Goal: Task Accomplishment & Management: Use online tool/utility

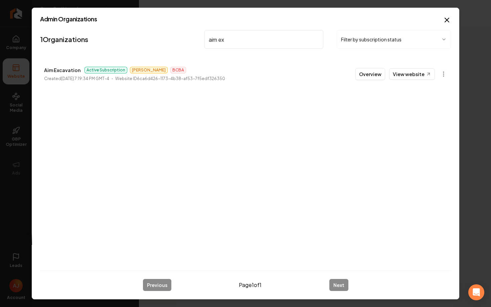
scroll to position [70, 0]
drag, startPoint x: 230, startPoint y: 41, endPoint x: 184, endPoint y: 40, distance: 45.8
click at [186, 41] on nav "1 Organizations aim ex Filter by subscription status" at bounding box center [245, 41] width 411 height 29
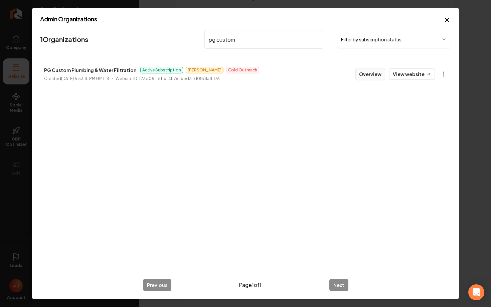
type input "pg custom"
click at [373, 75] on button "Overview" at bounding box center [371, 74] width 30 height 12
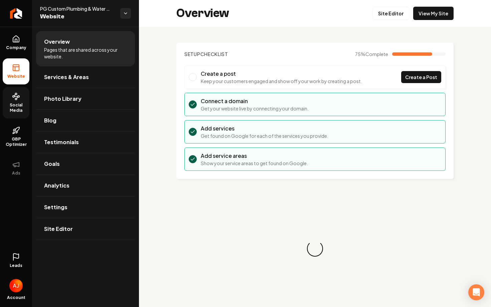
click at [16, 105] on span "Social Media" at bounding box center [16, 108] width 27 height 11
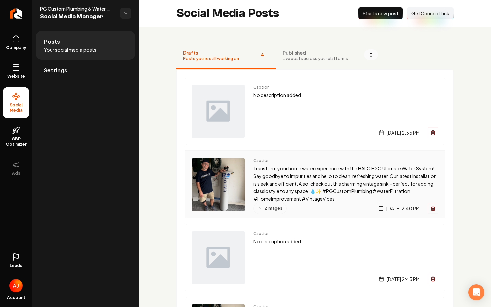
click at [284, 162] on span "Caption" at bounding box center [345, 160] width 185 height 5
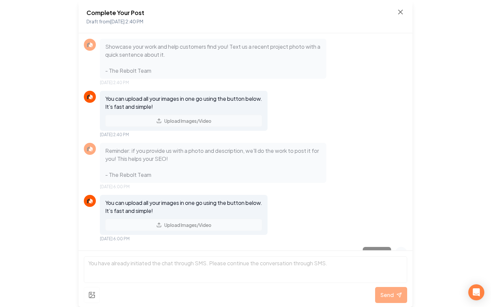
click at [405, 11] on div "Complete Your Post Draft from [DATE] 2:40 PM" at bounding box center [246, 16] width 334 height 33
click at [397, 10] on icon at bounding box center [401, 12] width 8 height 8
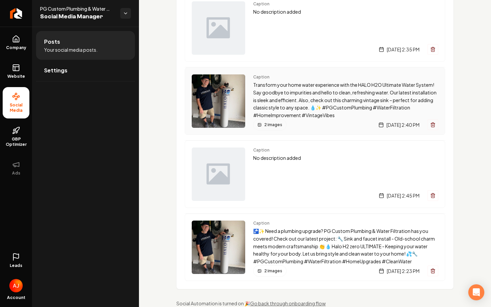
scroll to position [94, 0]
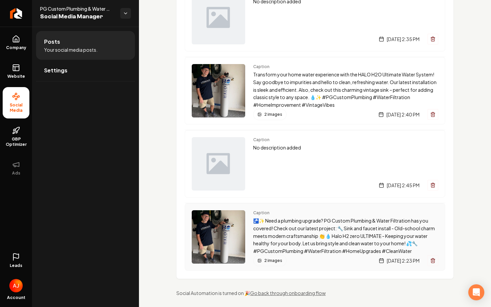
click at [274, 215] on span "Caption" at bounding box center [345, 212] width 185 height 5
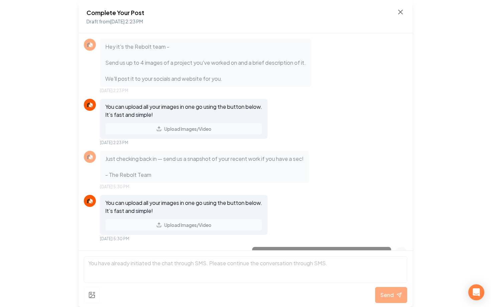
scroll to position [283, 0]
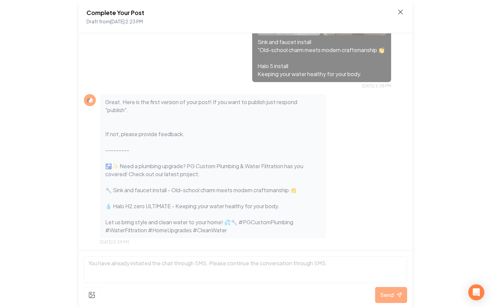
click at [428, 67] on div "Complete Your Post Draft from [DATE] 2:23 PM Hey it's the Rebolt team - Send us…" at bounding box center [245, 153] width 491 height 307
click at [397, 12] on icon at bounding box center [401, 12] width 8 height 8
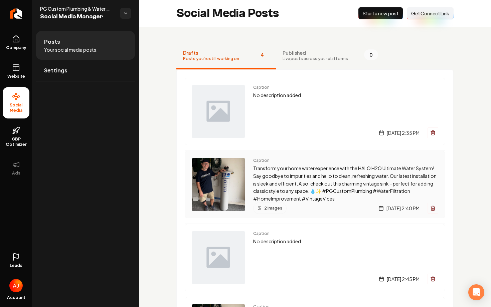
scroll to position [47, 0]
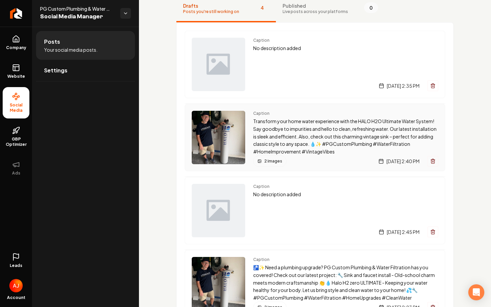
click at [208, 123] on img "Main content area" at bounding box center [218, 137] width 53 height 53
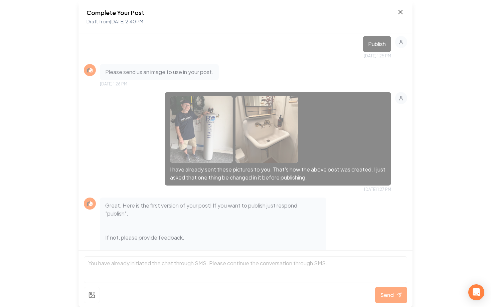
scroll to position [263, 0]
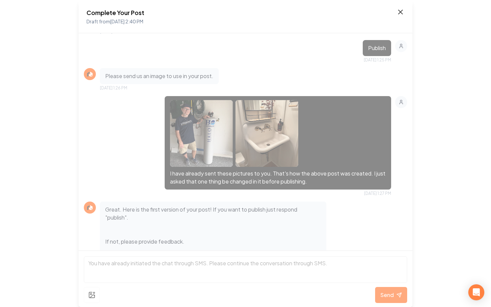
click at [400, 13] on icon at bounding box center [401, 12] width 8 height 8
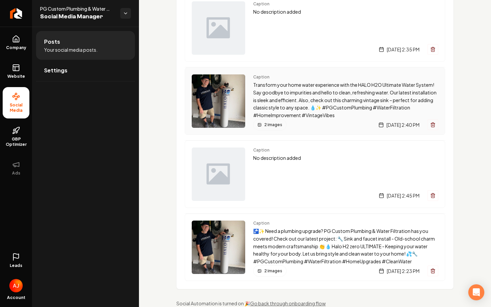
scroll to position [99, 0]
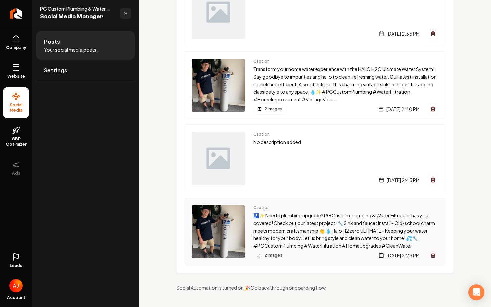
click at [293, 210] on span "Caption" at bounding box center [345, 207] width 185 height 5
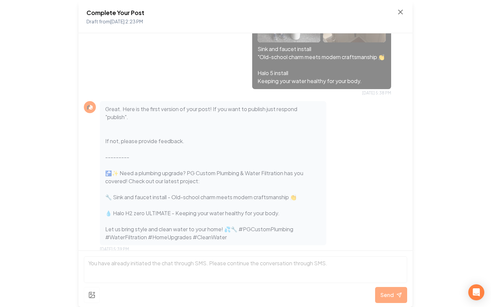
scroll to position [283, 0]
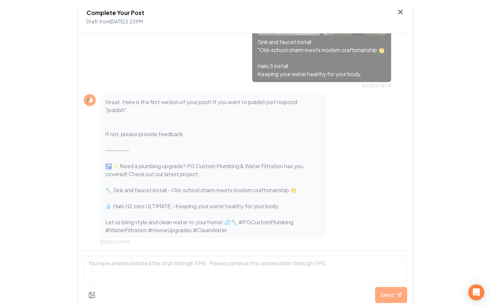
click at [402, 13] on icon at bounding box center [401, 12] width 8 height 8
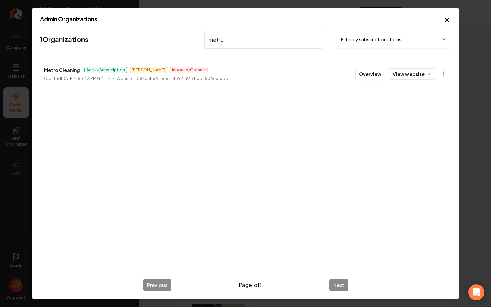
drag, startPoint x: 234, startPoint y: 41, endPoint x: 202, endPoint y: 41, distance: 31.4
click at [203, 41] on nav "1 Organizations metro Filter by subscription status" at bounding box center [245, 41] width 411 height 29
click at [408, 76] on link "View website" at bounding box center [412, 73] width 46 height 11
drag, startPoint x: 235, startPoint y: 39, endPoint x: 180, endPoint y: 35, distance: 55.3
click at [180, 35] on nav "1 Organizations clutch Filter by subscription status" at bounding box center [245, 41] width 411 height 29
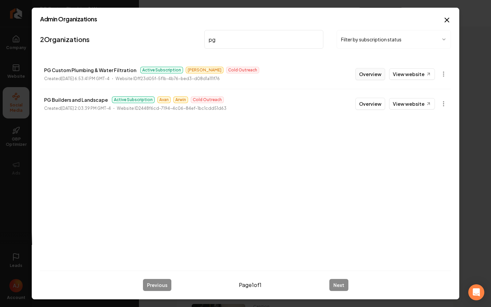
type input "pg"
click at [371, 74] on button "Overview" at bounding box center [371, 74] width 30 height 12
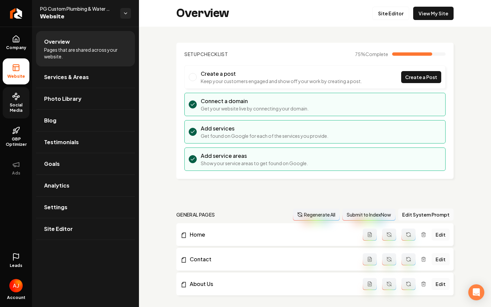
click at [16, 106] on span "Social Media" at bounding box center [16, 108] width 27 height 11
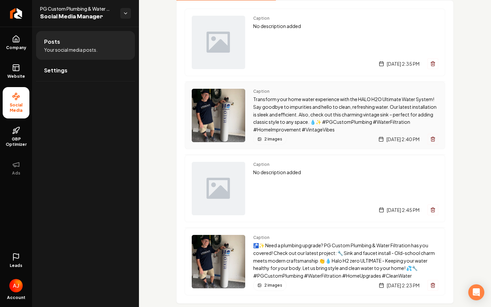
scroll to position [73, 0]
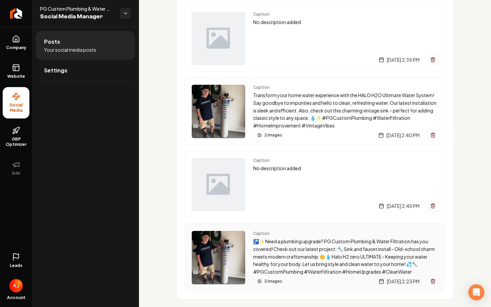
click at [288, 232] on span "Caption" at bounding box center [345, 233] width 185 height 5
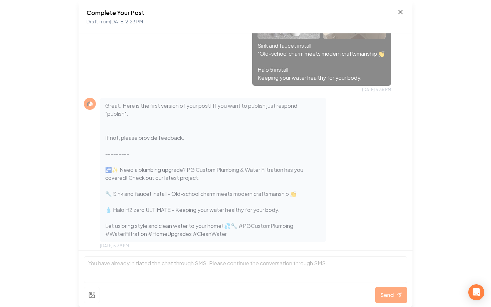
scroll to position [283, 0]
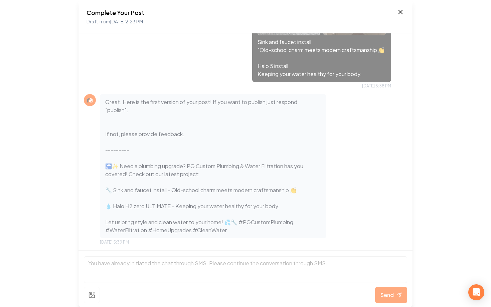
click at [401, 12] on icon at bounding box center [401, 12] width 4 height 4
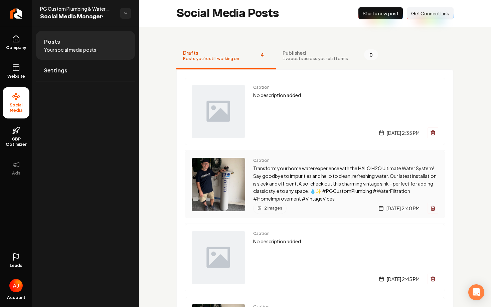
click at [311, 159] on span "Caption" at bounding box center [345, 160] width 185 height 5
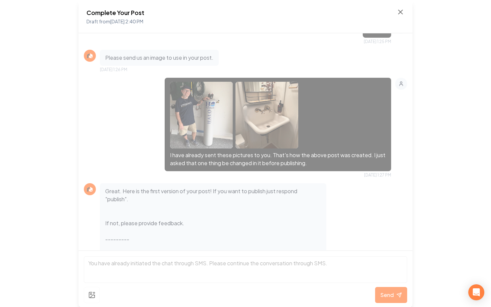
scroll to position [339, 0]
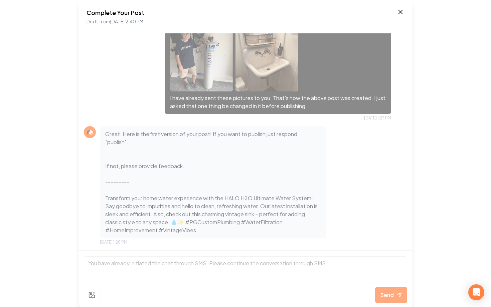
click at [399, 14] on icon at bounding box center [401, 12] width 4 height 4
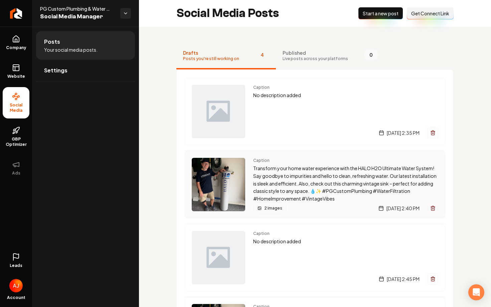
click at [296, 157] on div "Caption Transform your home water experience with the HALO H2O Ultimate Water S…" at bounding box center [315, 184] width 261 height 67
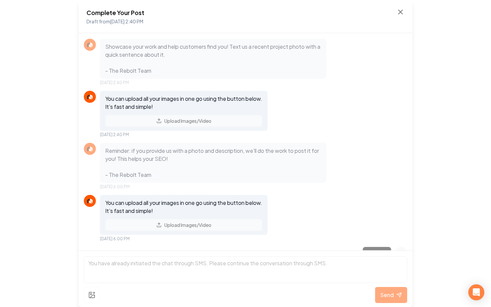
scroll to position [339, 0]
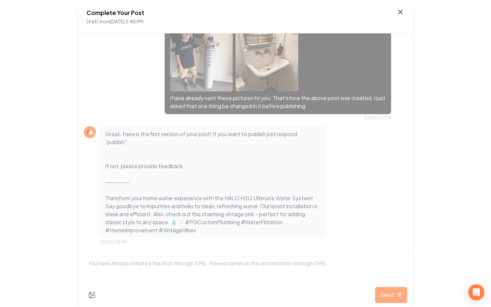
click at [400, 11] on icon at bounding box center [401, 12] width 4 height 4
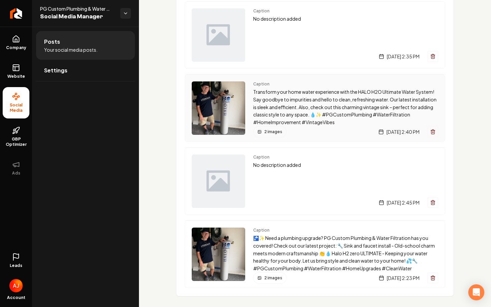
scroll to position [99, 0]
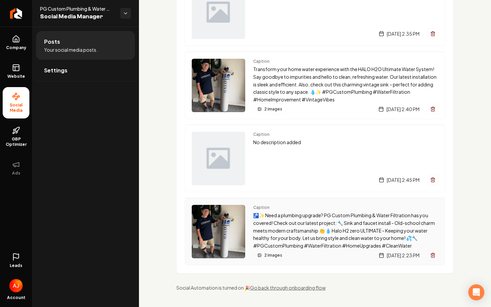
click at [302, 208] on span "Caption" at bounding box center [345, 207] width 185 height 5
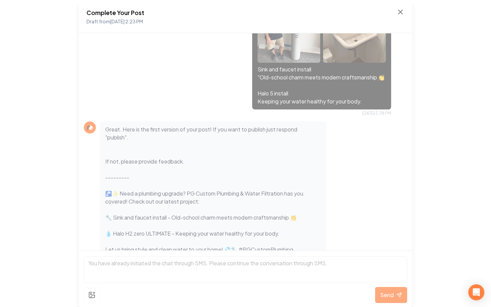
scroll to position [283, 0]
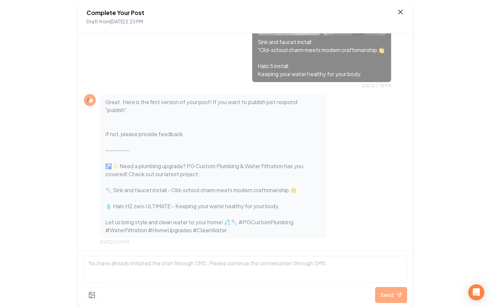
click at [401, 11] on icon at bounding box center [401, 12] width 4 height 4
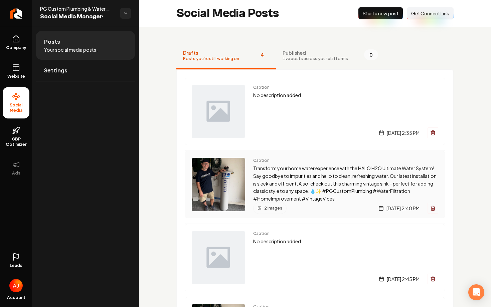
click at [300, 167] on p "Transform your home water experience with the HALO H2O Ultimate Water System! S…" at bounding box center [345, 184] width 185 height 38
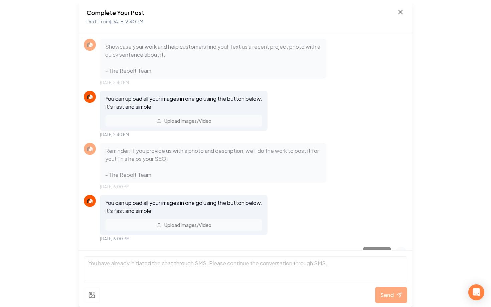
scroll to position [339, 0]
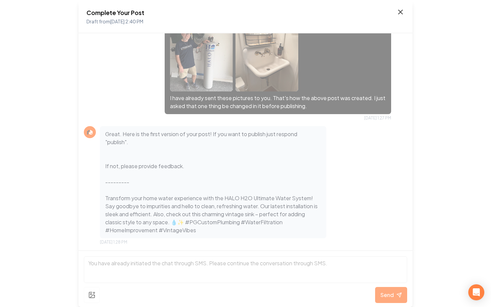
click at [400, 15] on icon at bounding box center [401, 12] width 8 height 8
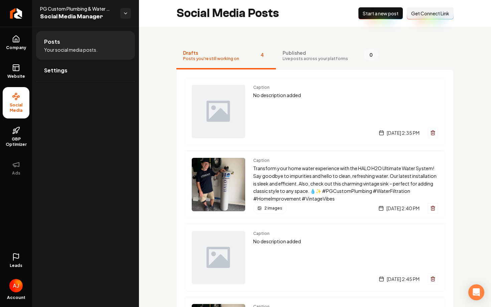
click at [366, 13] on span "Start a new post" at bounding box center [381, 13] width 36 height 7
